Goal: Task Accomplishment & Management: Use online tool/utility

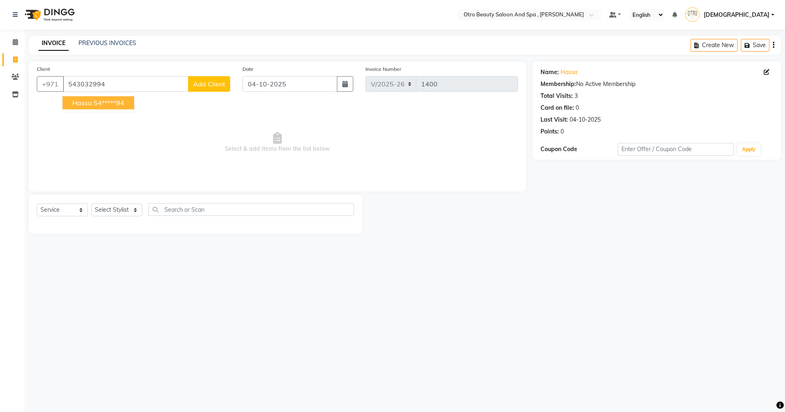
select select "8622"
select select "service"
click at [95, 100] on ngb-highlight "54*****94" at bounding box center [109, 103] width 31 height 8
type input "54*****94"
click at [134, 210] on select "Select Stylist [PERSON_NAME] [PERSON_NAME] Hera Karuna [PERSON_NAME] Mamita [PE…" at bounding box center [116, 209] width 51 height 13
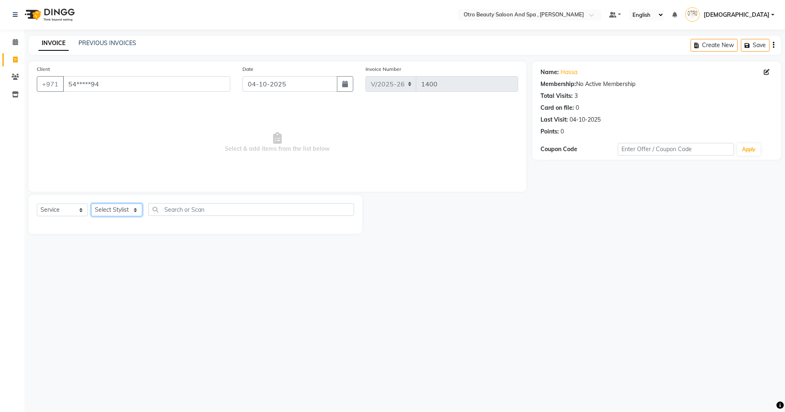
select select "86535"
click at [91, 203] on select "Select Stylist [PERSON_NAME] [PERSON_NAME] Hera Karuna [PERSON_NAME] Mamita [PE…" at bounding box center [116, 209] width 51 height 13
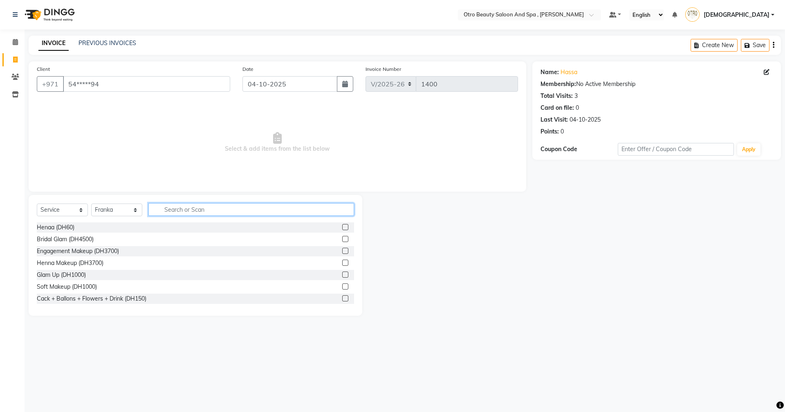
click at [202, 208] on input "text" at bounding box center [251, 209] width 206 height 13
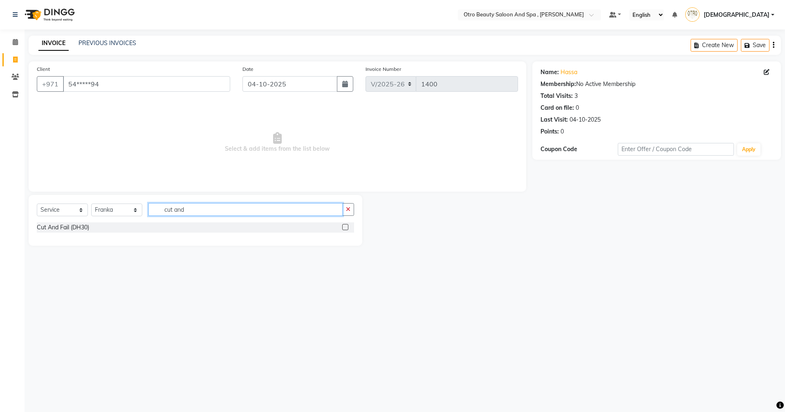
type input "cut and"
click at [346, 227] on label at bounding box center [345, 227] width 6 height 6
click at [346, 227] on input "checkbox" at bounding box center [344, 227] width 5 height 5
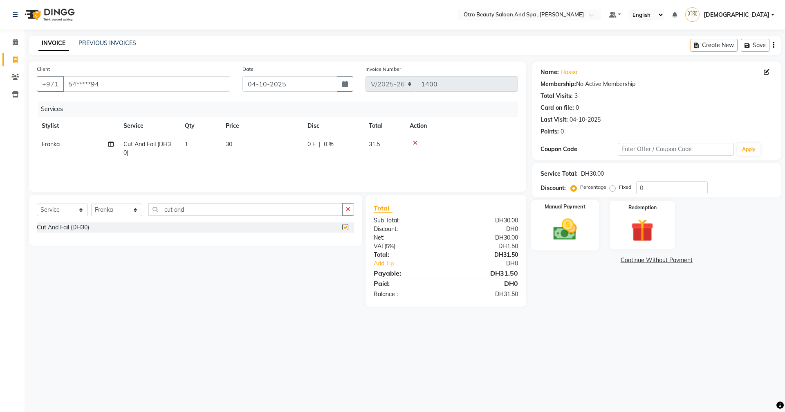
checkbox input "false"
click at [575, 228] on img at bounding box center [565, 229] width 38 height 27
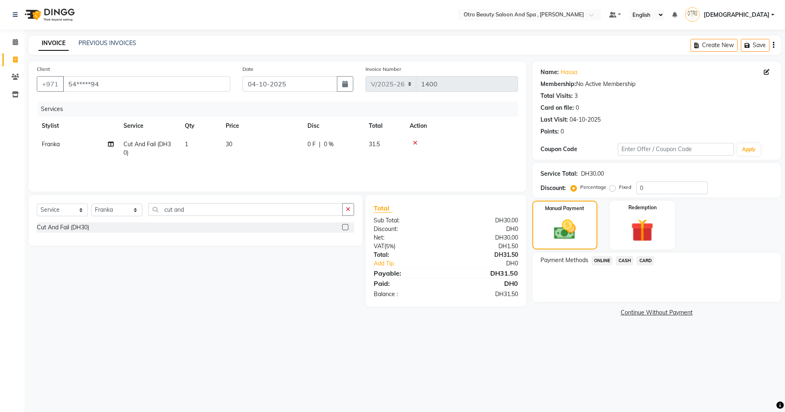
click at [646, 262] on span "CARD" at bounding box center [646, 260] width 18 height 9
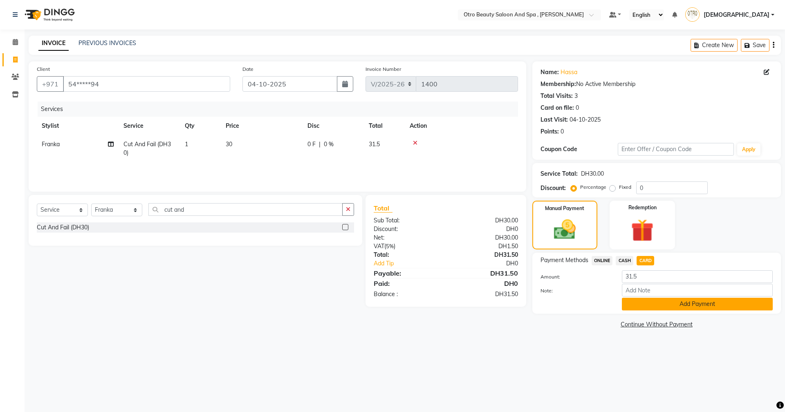
click at [650, 305] on button "Add Payment" at bounding box center [697, 303] width 151 height 13
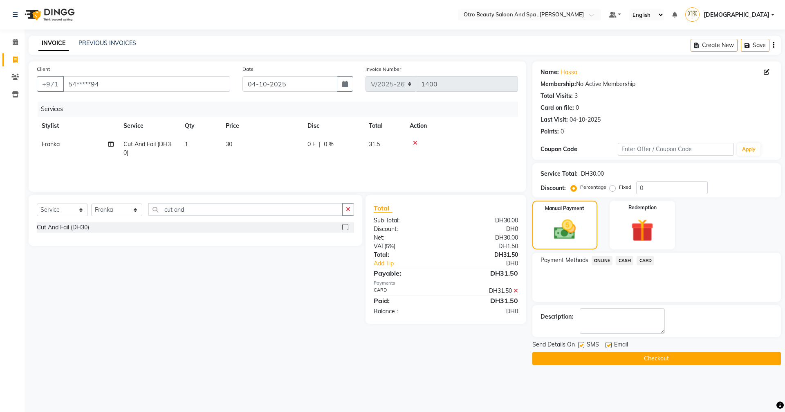
click at [653, 357] on button "Checkout" at bounding box center [657, 358] width 249 height 13
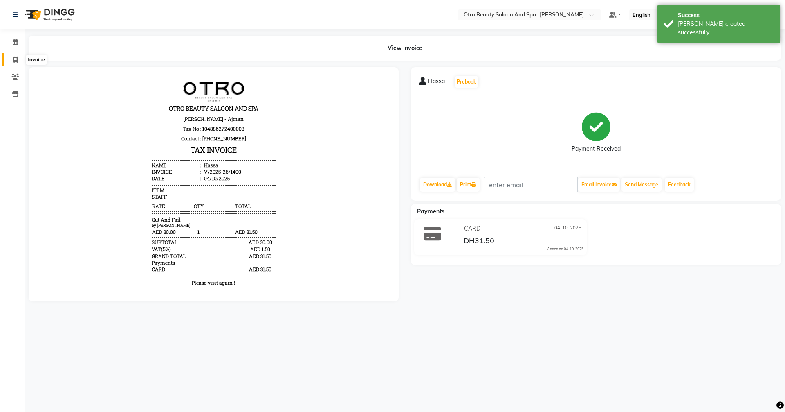
click at [14, 58] on icon at bounding box center [15, 59] width 4 height 6
select select "service"
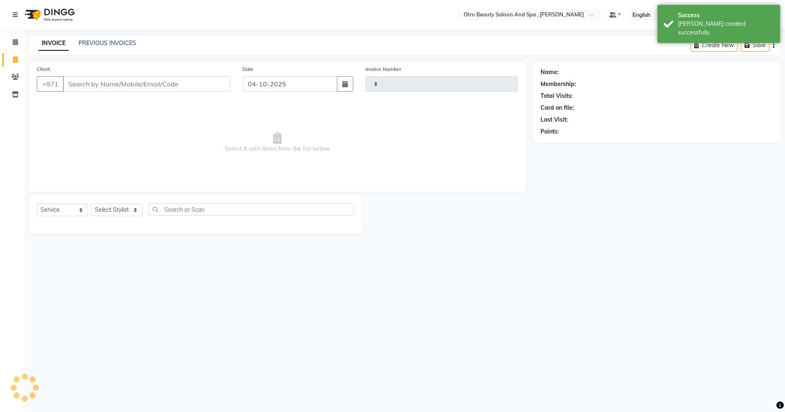
type input "1401"
select select "8622"
